Goal: Task Accomplishment & Management: Use online tool/utility

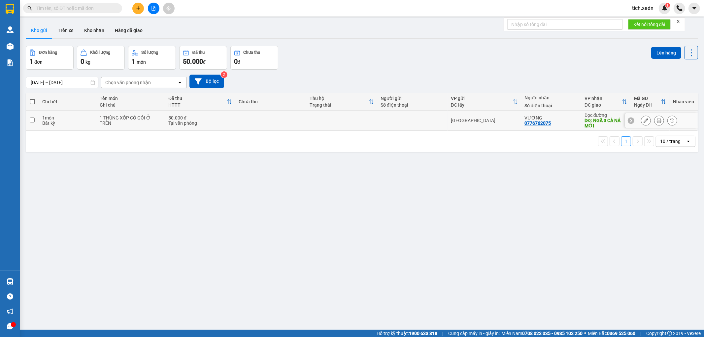
click at [31, 121] on input "checkbox" at bounding box center [32, 120] width 5 height 5
checkbox input "true"
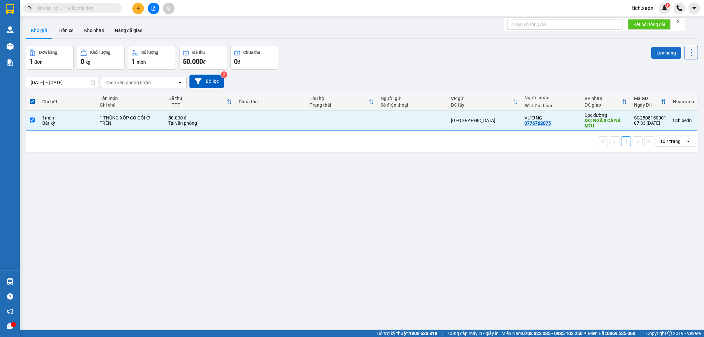
click at [655, 57] on button "Lên hàng" at bounding box center [666, 53] width 30 height 12
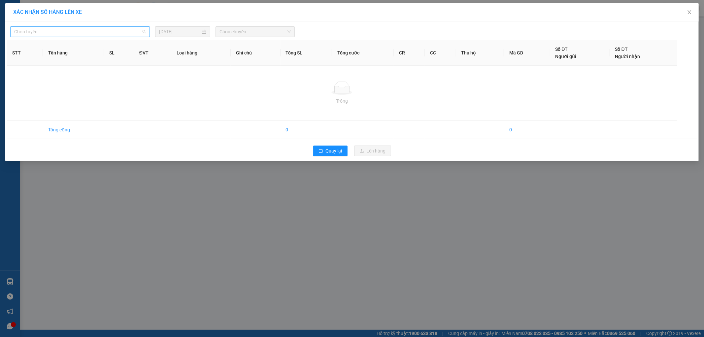
click at [106, 31] on span "Chọn tuyến" at bounding box center [80, 32] width 132 height 10
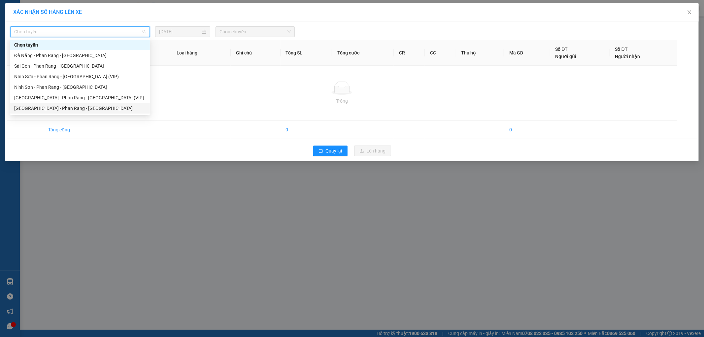
click at [86, 108] on div "[GEOGRAPHIC_DATA] - Phan Rang - [GEOGRAPHIC_DATA]" at bounding box center [80, 108] width 132 height 7
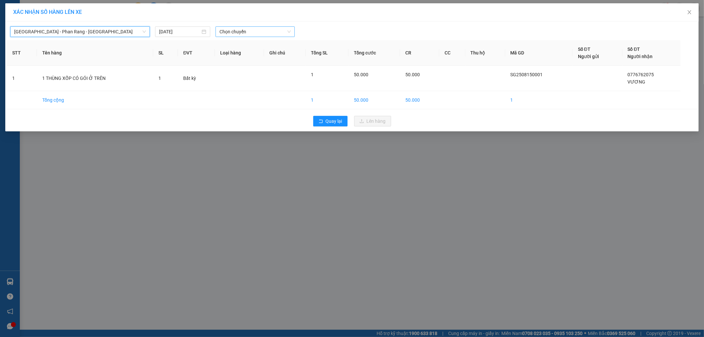
click at [246, 34] on span "Chọn chuyến" at bounding box center [255, 32] width 71 height 10
click at [243, 55] on div "08:00" at bounding box center [246, 55] width 52 height 7
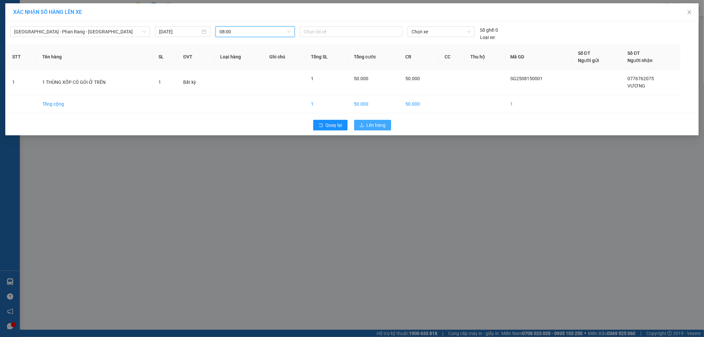
click at [368, 125] on span "Lên hàng" at bounding box center [376, 125] width 19 height 7
